Goal: Information Seeking & Learning: Learn about a topic

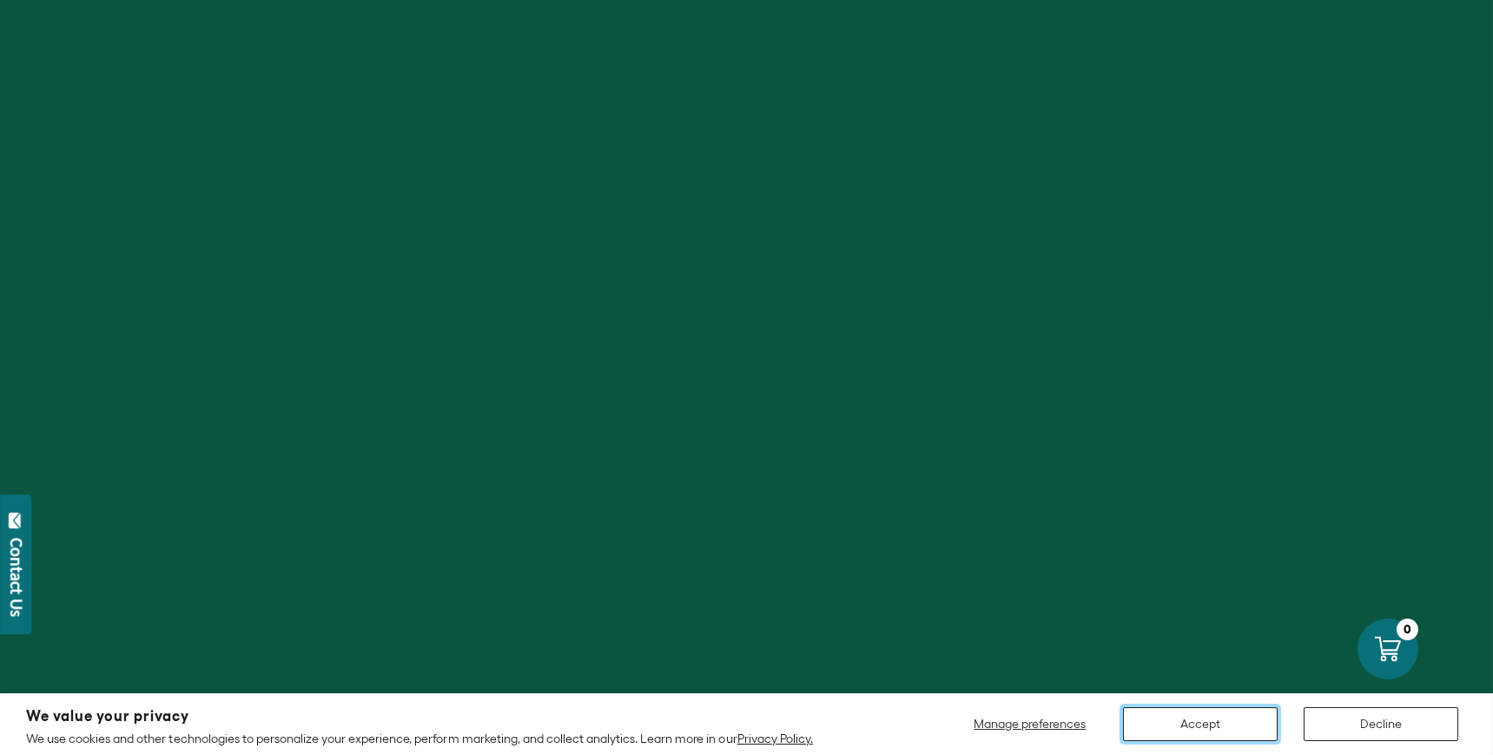
click at [1227, 724] on button "Accept" at bounding box center [1200, 724] width 155 height 34
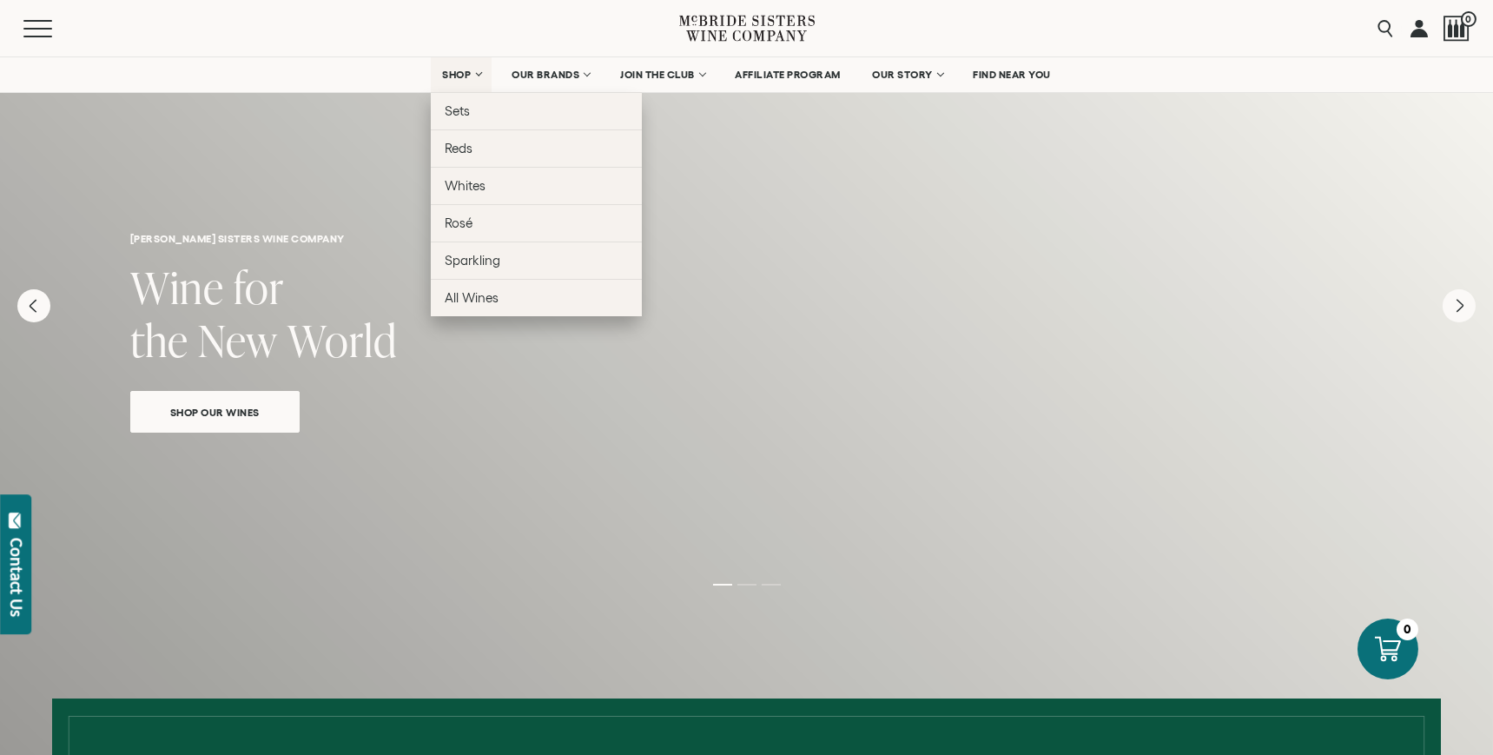
click at [442, 76] on span "SHOP" at bounding box center [457, 75] width 30 height 12
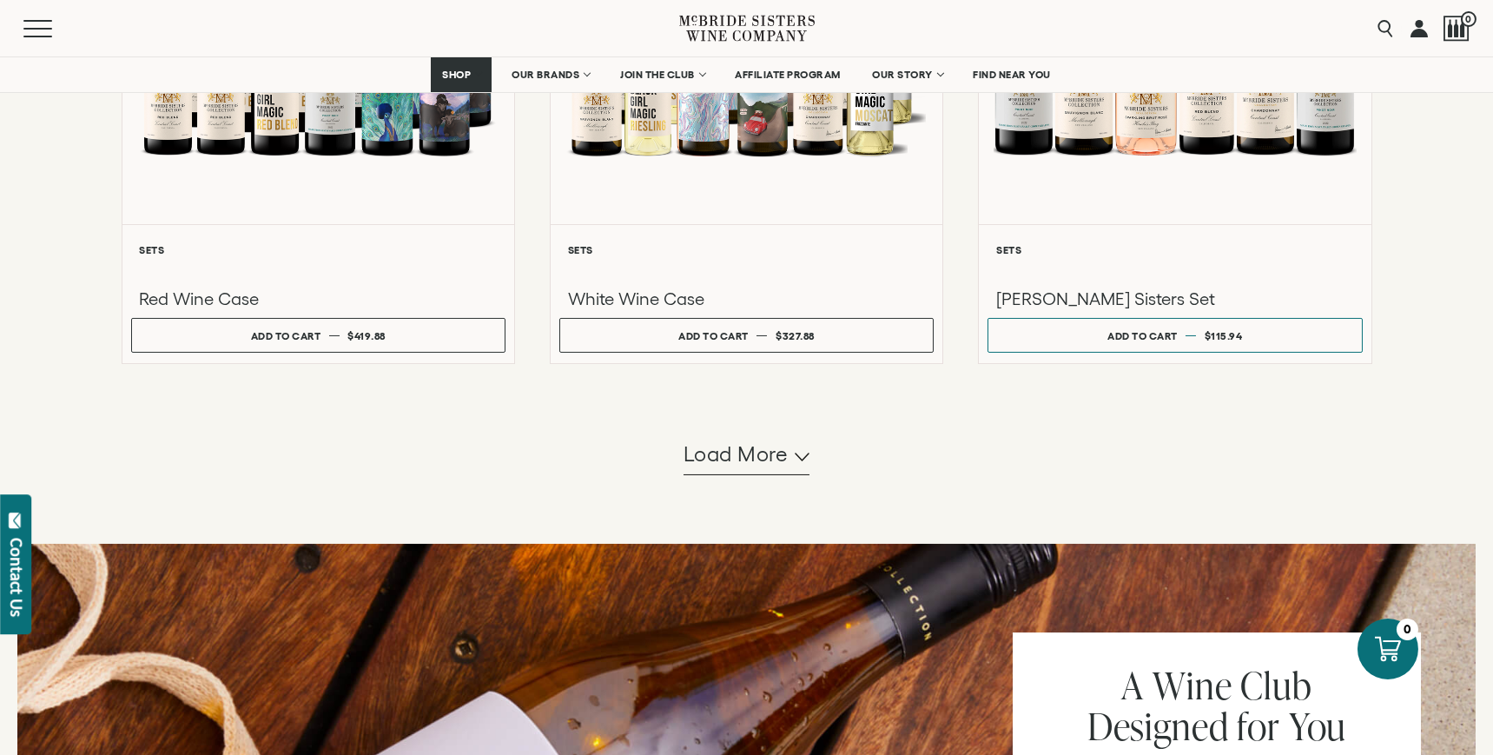
scroll to position [1581, 0]
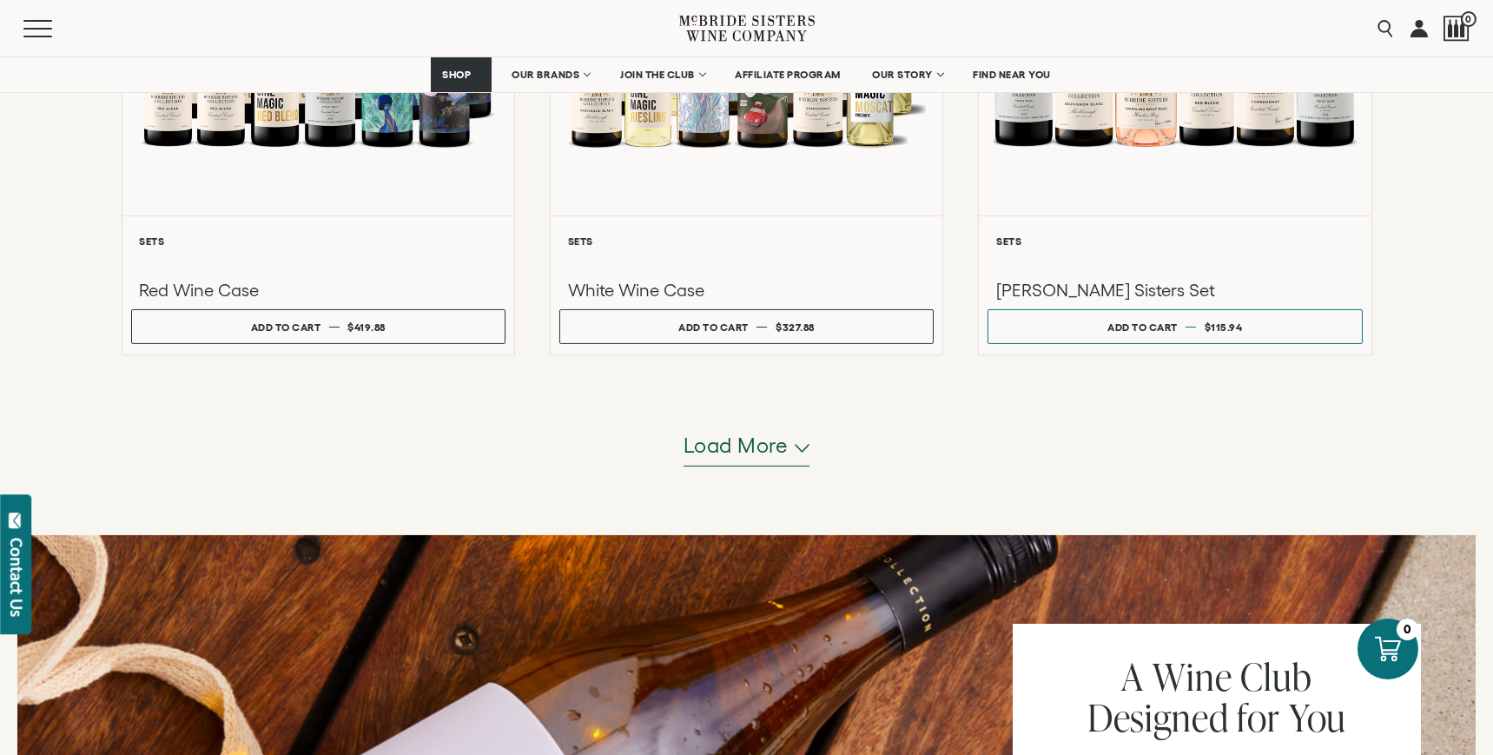
click at [781, 452] on span "Load more" at bounding box center [735, 446] width 105 height 30
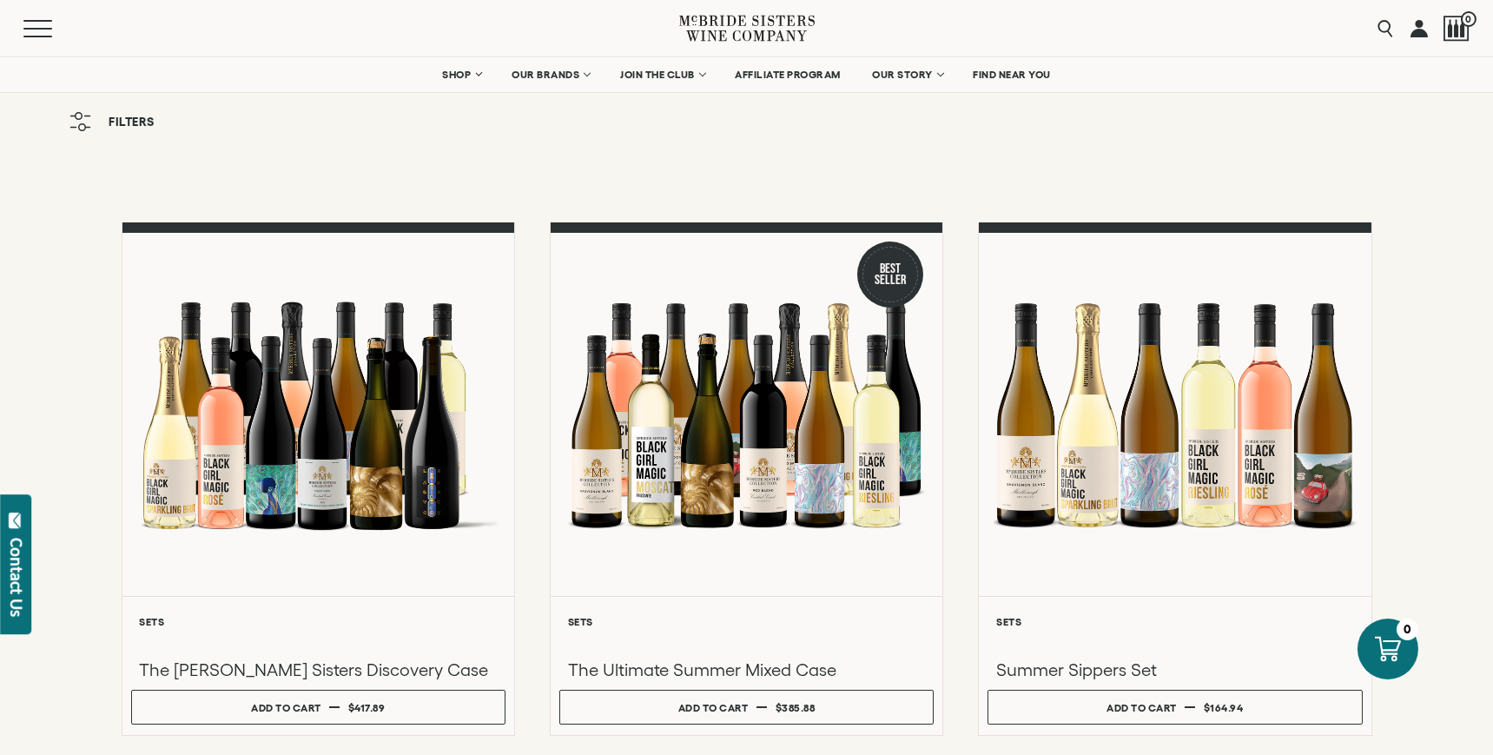
scroll to position [0, 0]
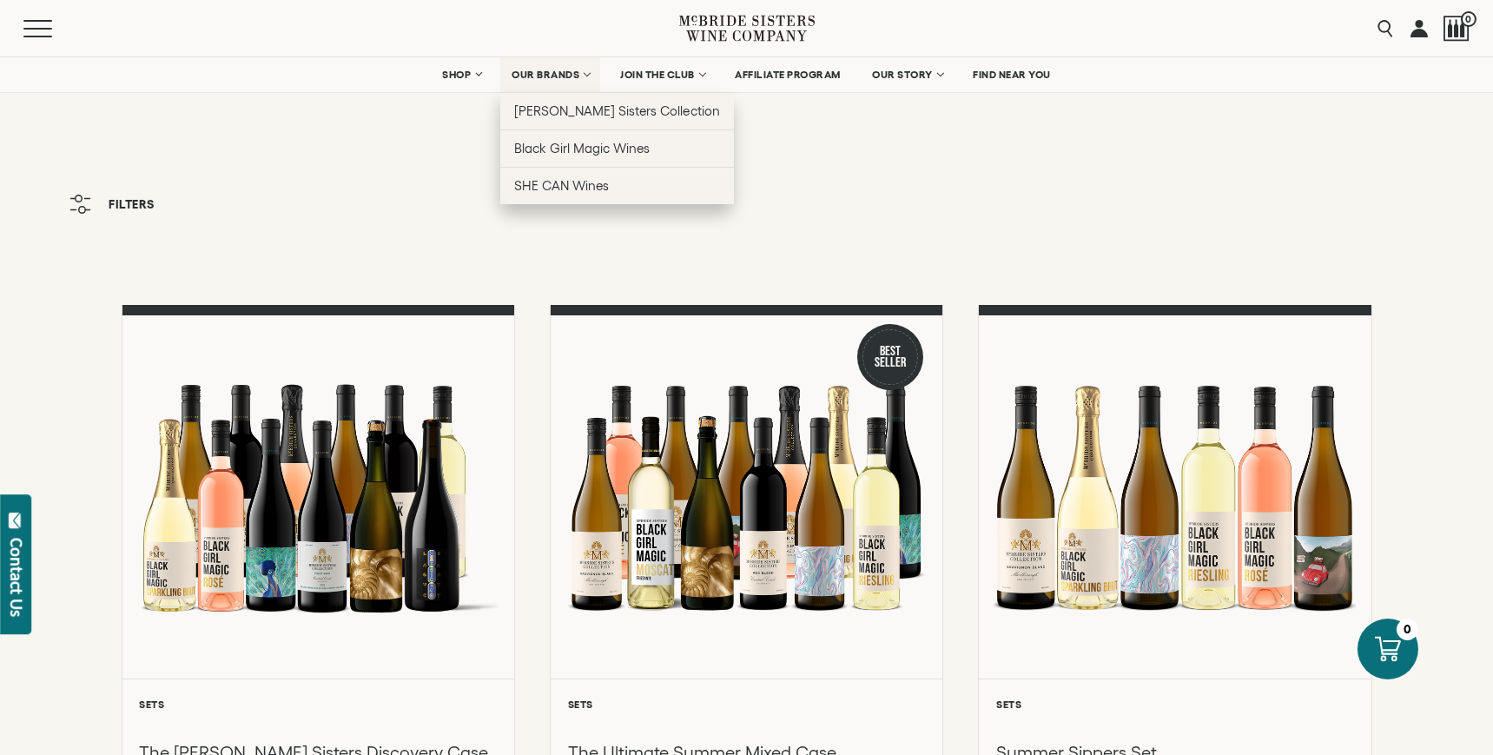
click at [541, 76] on span "OUR BRANDS" at bounding box center [545, 75] width 68 height 12
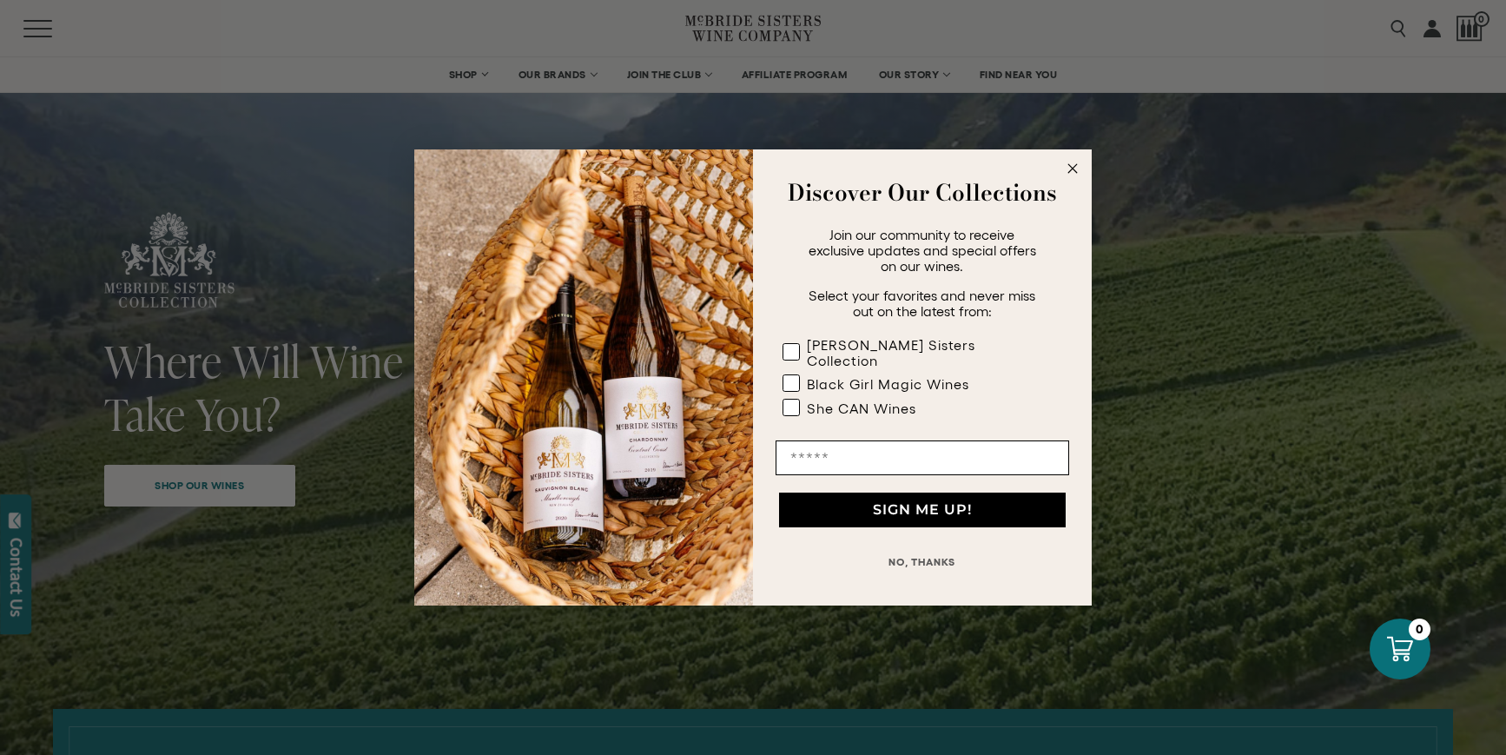
click at [1074, 175] on circle "Close dialog" at bounding box center [1073, 169] width 20 height 20
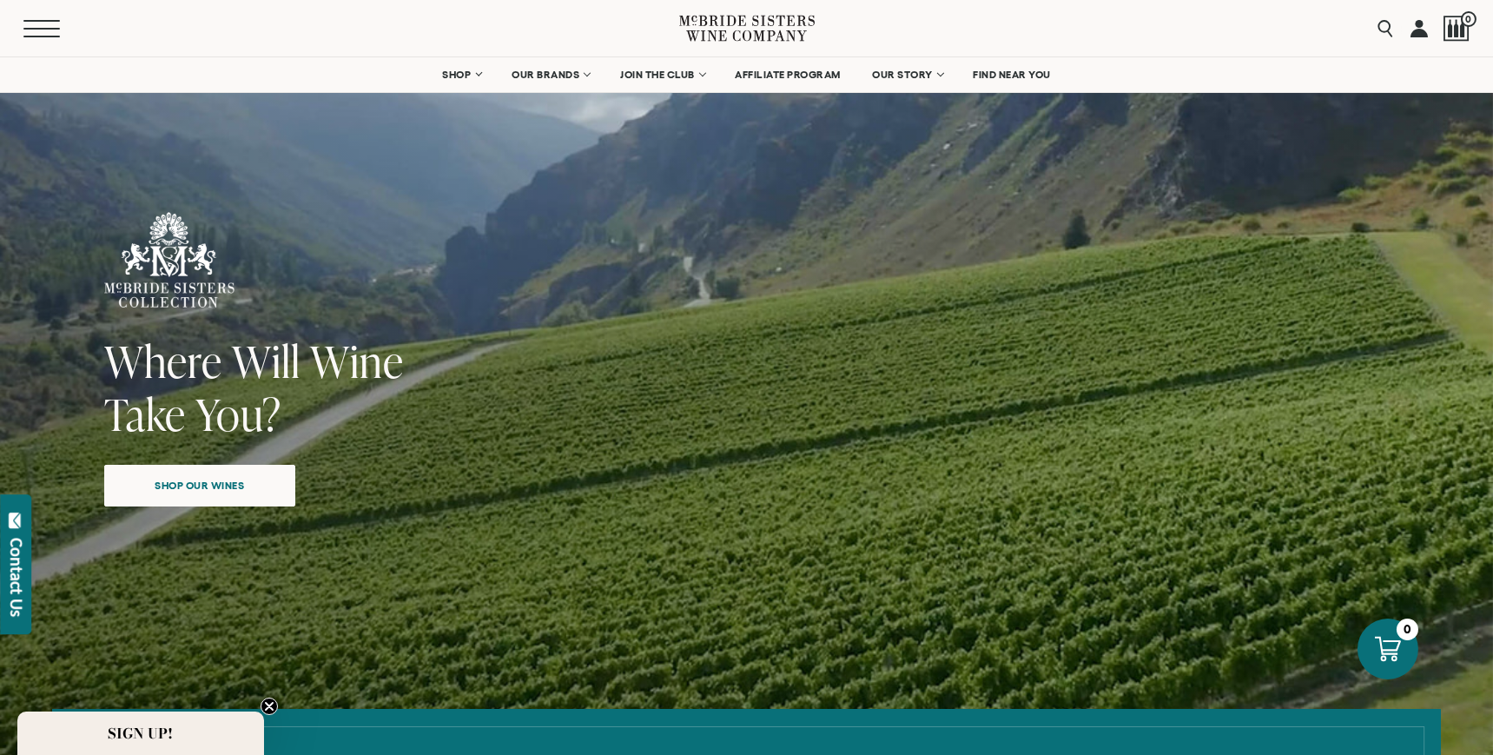
click at [26, 29] on span "Mobile Menu Trigger" at bounding box center [41, 29] width 36 height 2
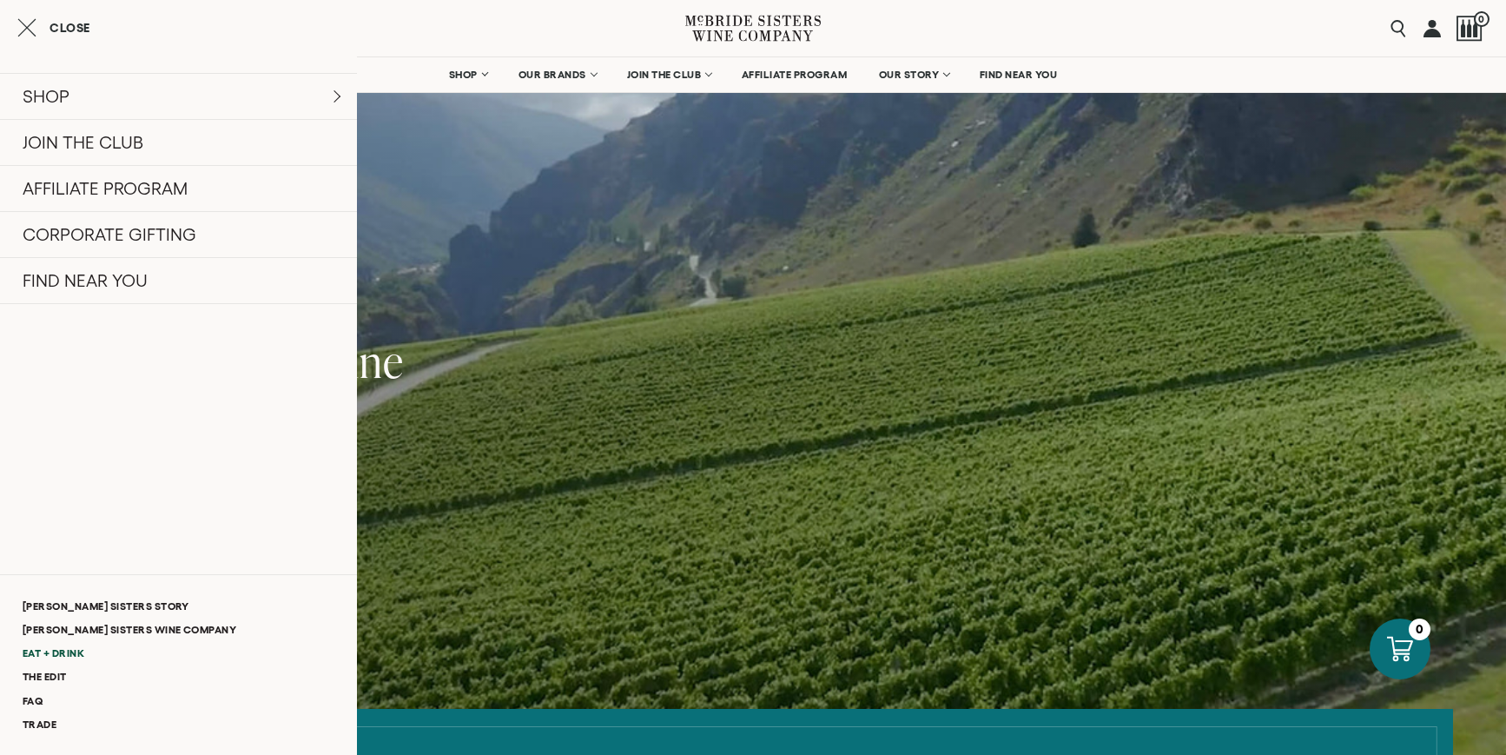
click at [76, 647] on link "Eat + Drink" at bounding box center [178, 652] width 357 height 23
